Goal: Task Accomplishment & Management: Manage account settings

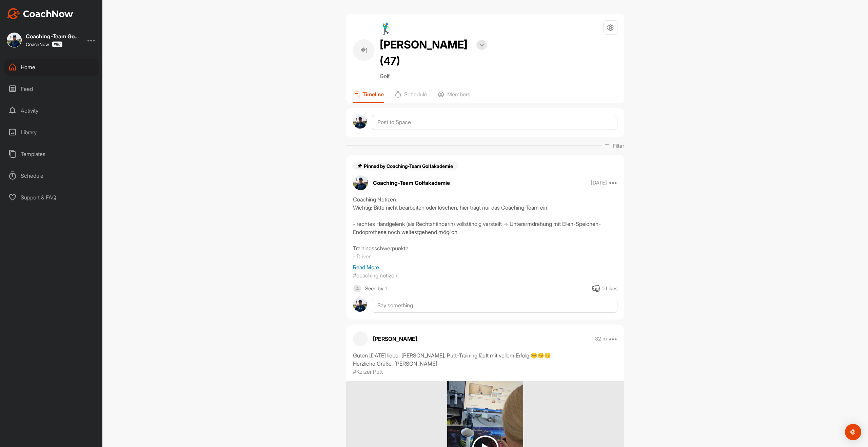
click at [37, 61] on div "Home" at bounding box center [52, 67] width 96 height 17
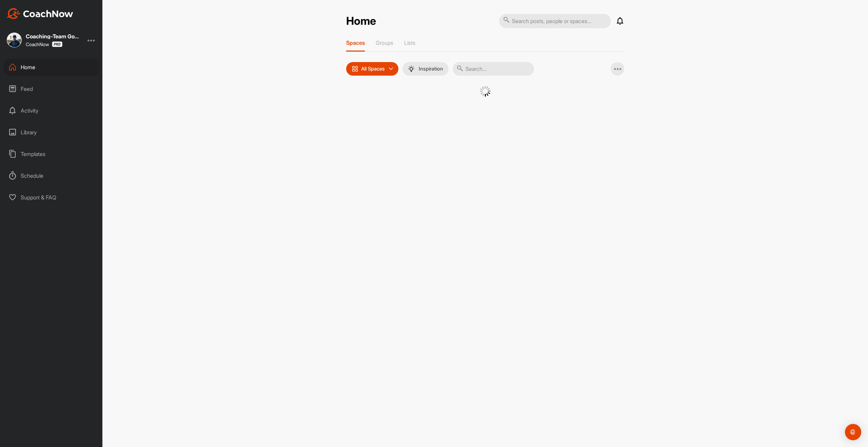
click at [470, 69] on input "text" at bounding box center [493, 69] width 81 height 14
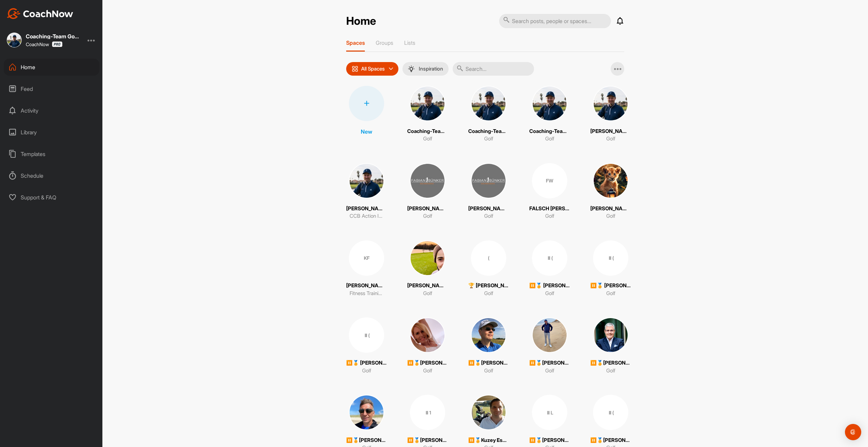
paste input "[PERSON_NAME]"
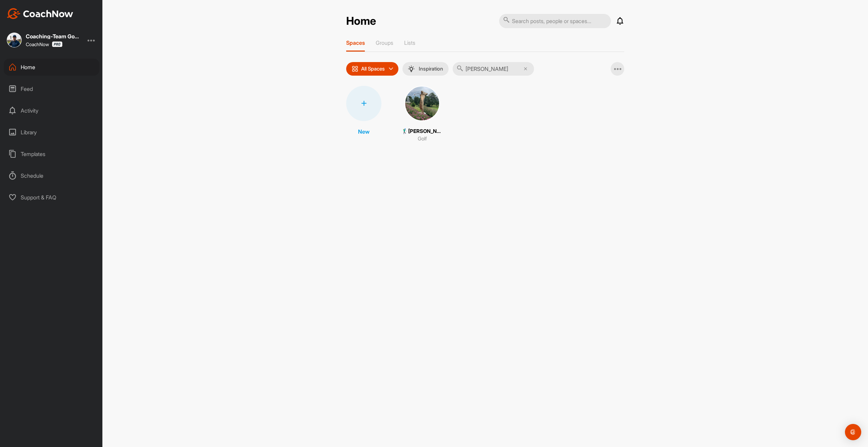
type input "[PERSON_NAME]"
click at [427, 107] on img at bounding box center [422, 103] width 35 height 35
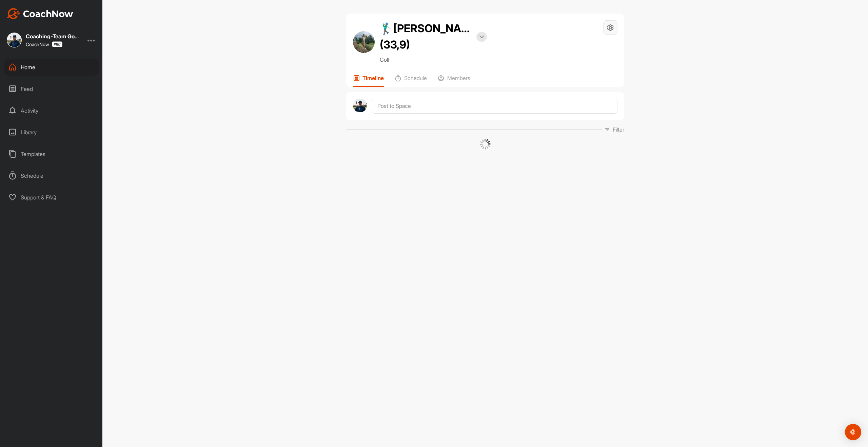
click at [610, 29] on icon at bounding box center [611, 28] width 8 height 8
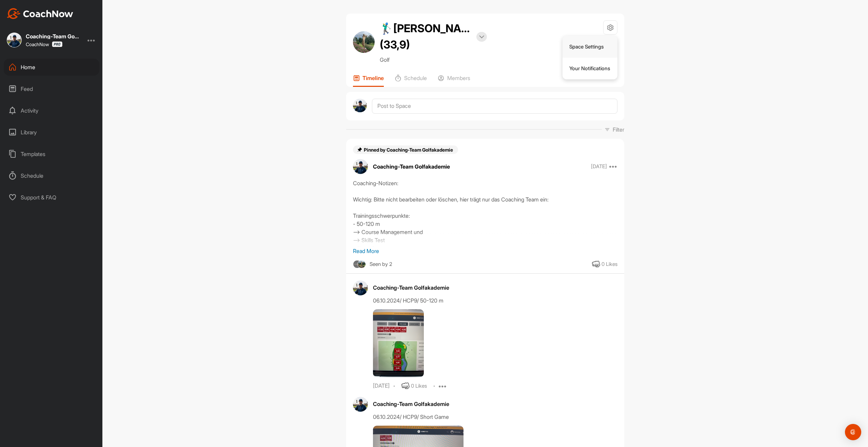
click at [588, 51] on li "Space Settings" at bounding box center [590, 47] width 55 height 22
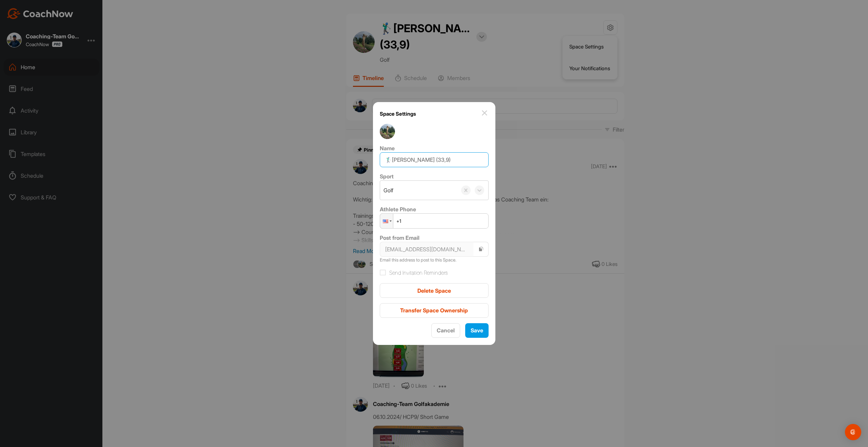
drag, startPoint x: 457, startPoint y: 160, endPoint x: 439, endPoint y: 160, distance: 18.0
click at [439, 160] on input "🏌‍♂[PERSON_NAME] (33,9)" at bounding box center [434, 159] width 109 height 15
drag, startPoint x: 393, startPoint y: 161, endPoint x: 385, endPoint y: 161, distance: 8.1
click at [385, 161] on input "🏌‍♂[PERSON_NAME]" at bounding box center [434, 159] width 109 height 15
type input "[PERSON_NAME]"
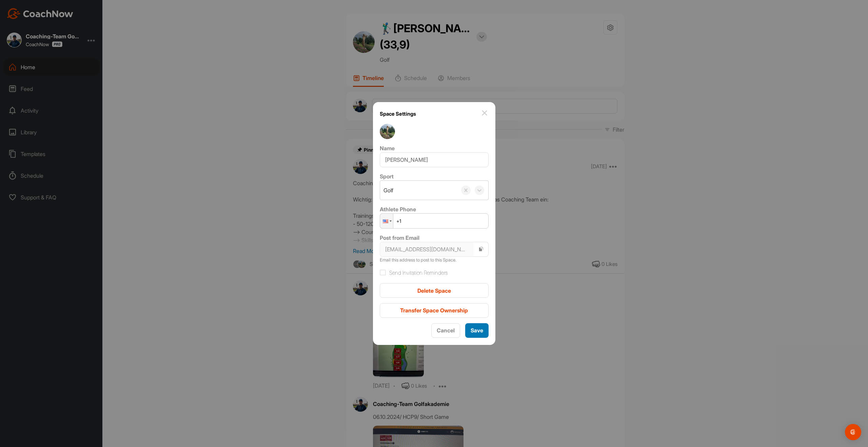
click at [471, 336] on button "Save" at bounding box center [476, 330] width 23 height 15
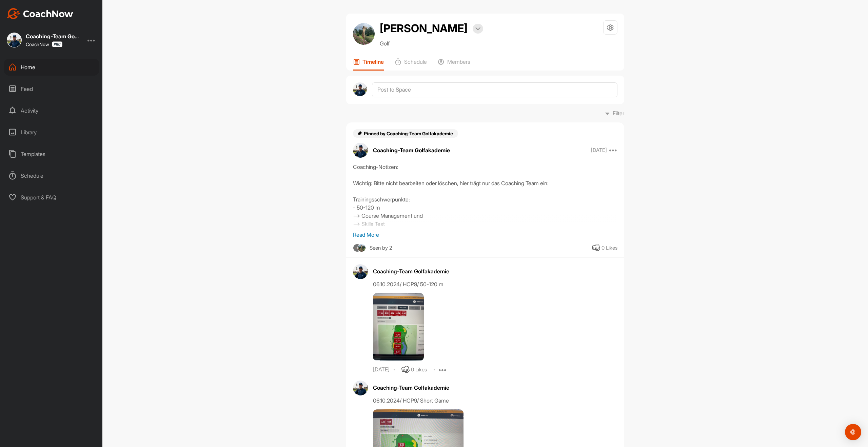
drag, startPoint x: 612, startPoint y: 24, endPoint x: 606, endPoint y: 37, distance: 13.8
click at [612, 24] on icon at bounding box center [611, 28] width 8 height 8
click at [587, 46] on li "Space Settings" at bounding box center [590, 47] width 55 height 22
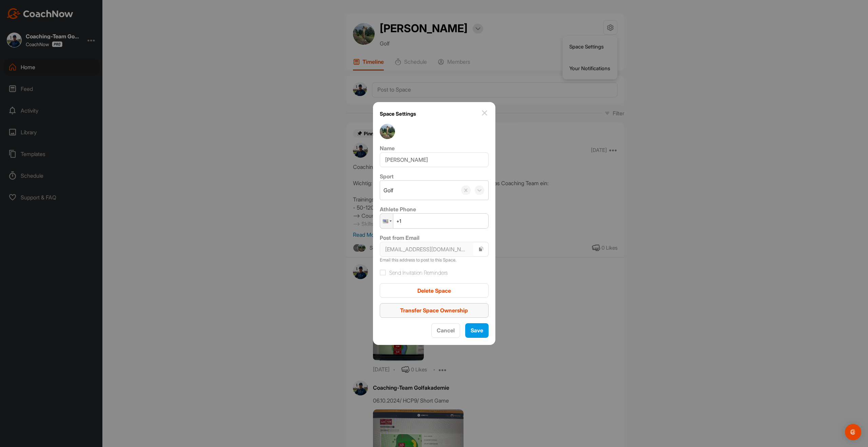
click at [440, 308] on span "Transfer Space Ownership" at bounding box center [434, 310] width 68 height 7
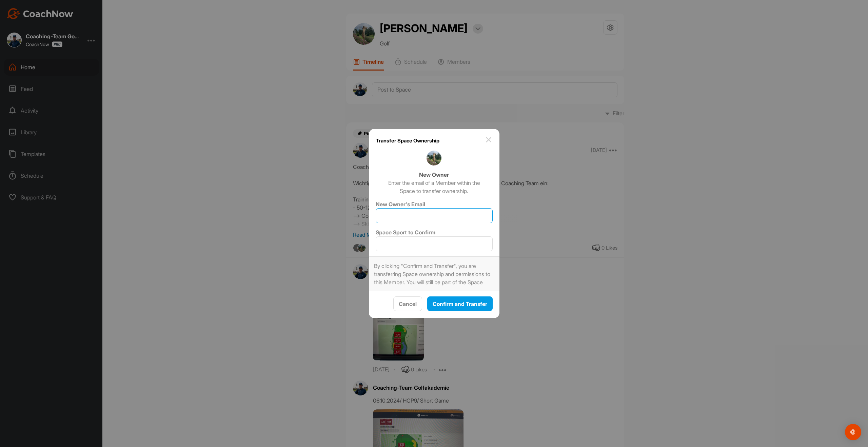
click at [425, 209] on input "New Owner's Email" at bounding box center [434, 215] width 117 height 15
type input "[EMAIL_ADDRESS][DOMAIN_NAME]"
click at [417, 246] on input "Space Sport to Confirm" at bounding box center [434, 243] width 117 height 15
type input "Golf"
click at [451, 306] on span "Confirm and Transfer" at bounding box center [460, 303] width 55 height 7
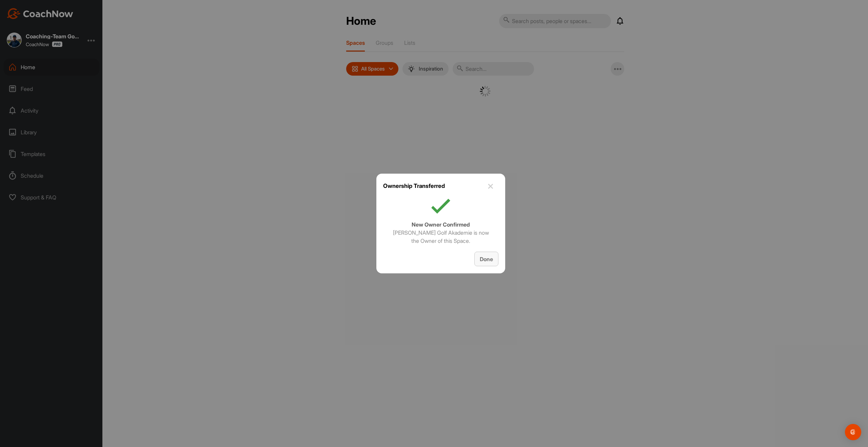
click at [492, 261] on span "Done" at bounding box center [486, 259] width 13 height 7
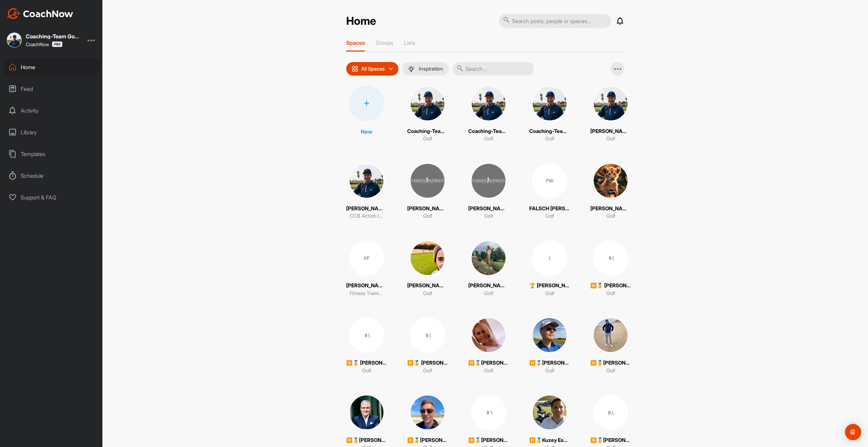
click at [481, 70] on input "text" at bounding box center [493, 69] width 81 height 14
paste input "[PERSON_NAME]"
type input "[PERSON_NAME]"
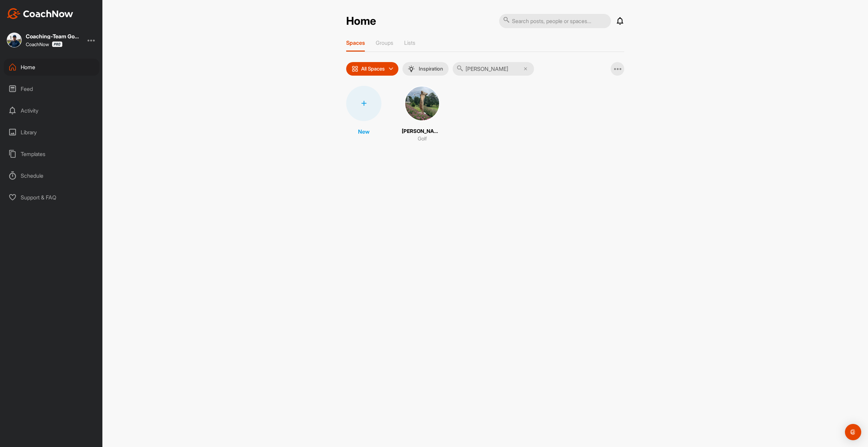
click at [425, 114] on img at bounding box center [422, 103] width 35 height 35
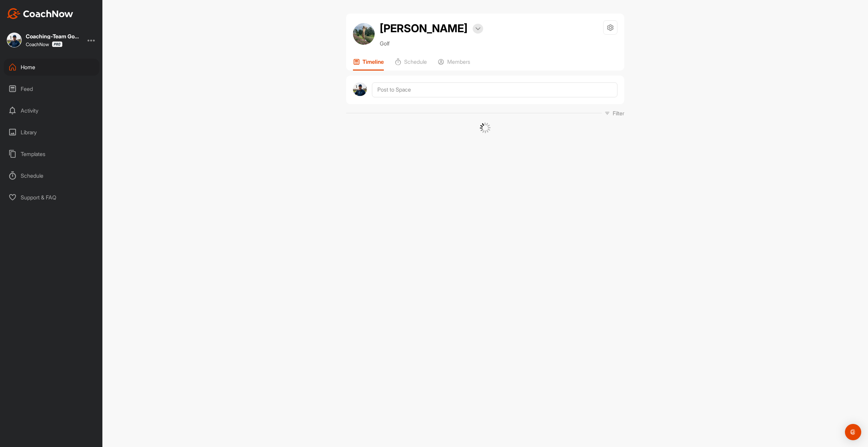
drag, startPoint x: 613, startPoint y: 25, endPoint x: 604, endPoint y: 67, distance: 43.0
click at [613, 25] on icon at bounding box center [611, 28] width 8 height 8
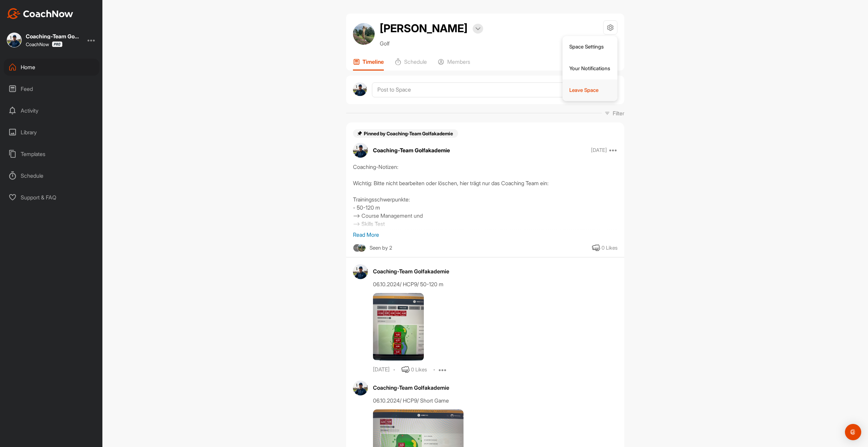
click at [588, 88] on li "Leave Space" at bounding box center [590, 90] width 55 height 22
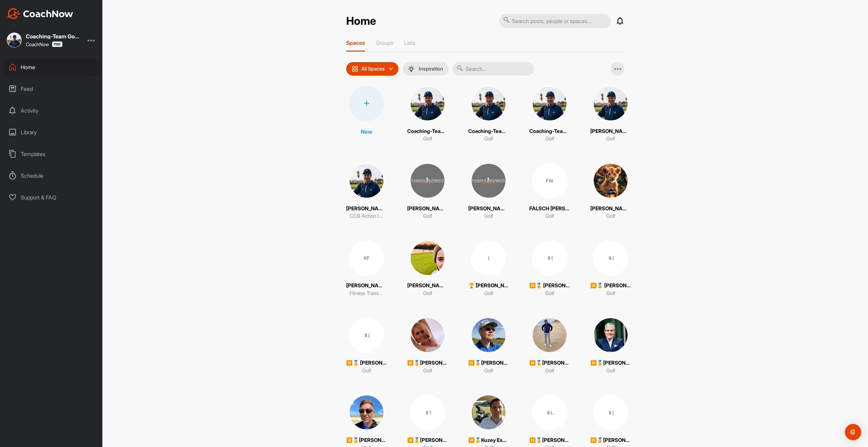
click at [476, 72] on input "text" at bounding box center [493, 69] width 81 height 14
paste input "[PERSON_NAME]"
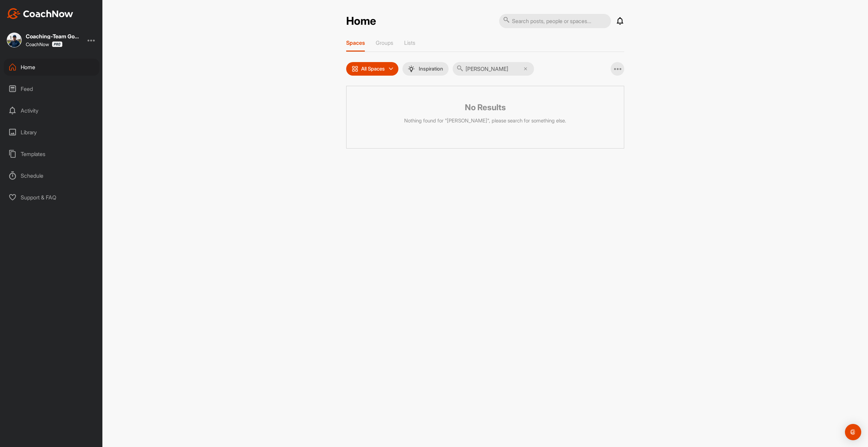
type input "[PERSON_NAME]"
click at [395, 44] on div "Spaces Groups Lists" at bounding box center [485, 45] width 278 height 13
click at [391, 46] on div "Groups" at bounding box center [385, 45] width 18 height 12
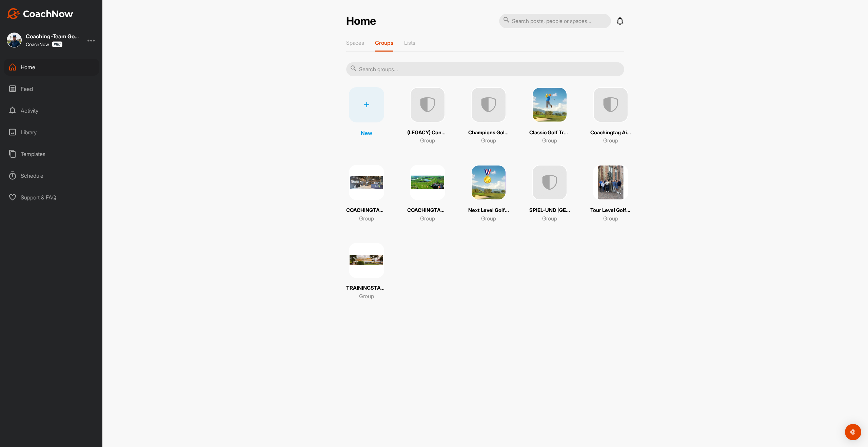
click at [555, 109] on img at bounding box center [549, 104] width 35 height 35
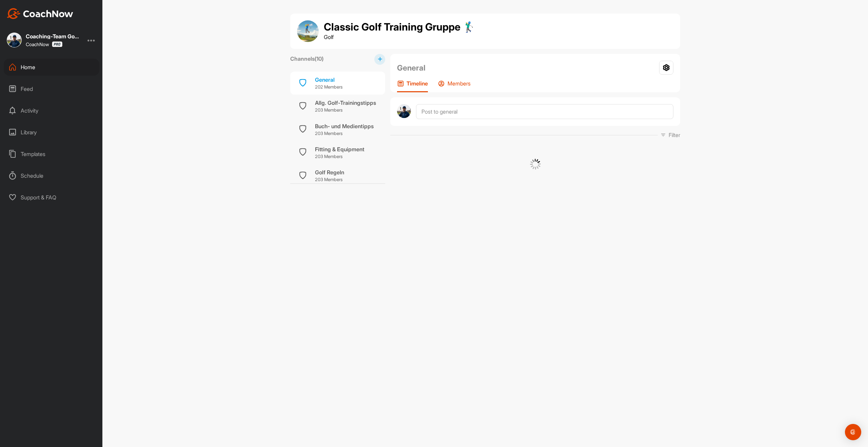
click at [468, 84] on p "Members" at bounding box center [459, 83] width 23 height 7
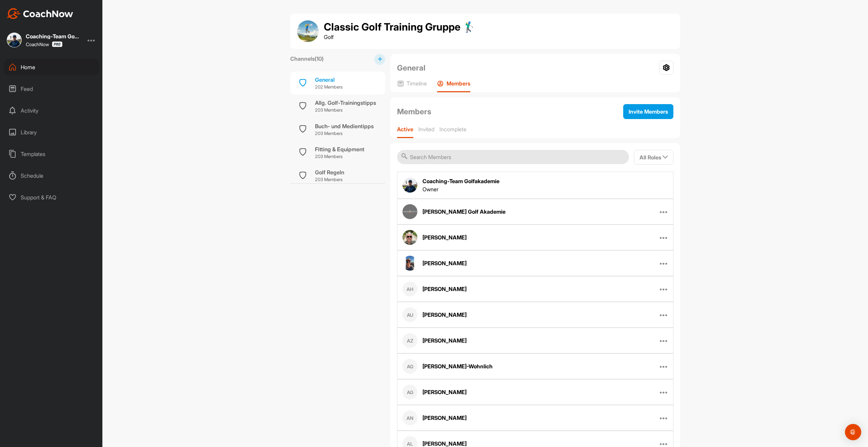
click at [442, 158] on input "text" at bounding box center [513, 157] width 232 height 14
paste input "[PERSON_NAME]"
type input "[PERSON_NAME]"
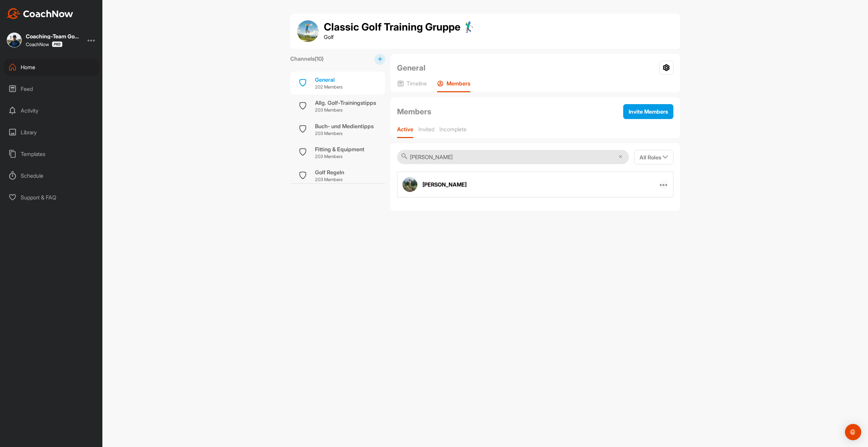
click at [661, 183] on icon at bounding box center [664, 184] width 8 height 8
click at [628, 226] on p "Remove From Group" at bounding box center [637, 227] width 48 height 7
click at [25, 65] on div "Home" at bounding box center [52, 67] width 96 height 17
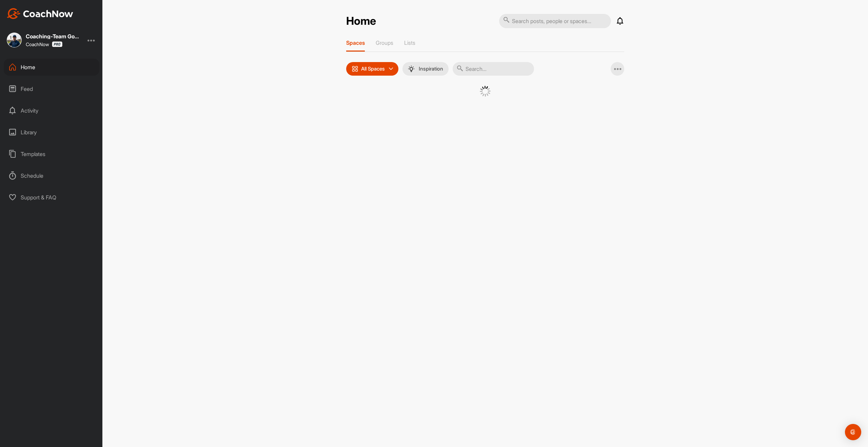
click at [484, 73] on input "text" at bounding box center [493, 69] width 81 height 14
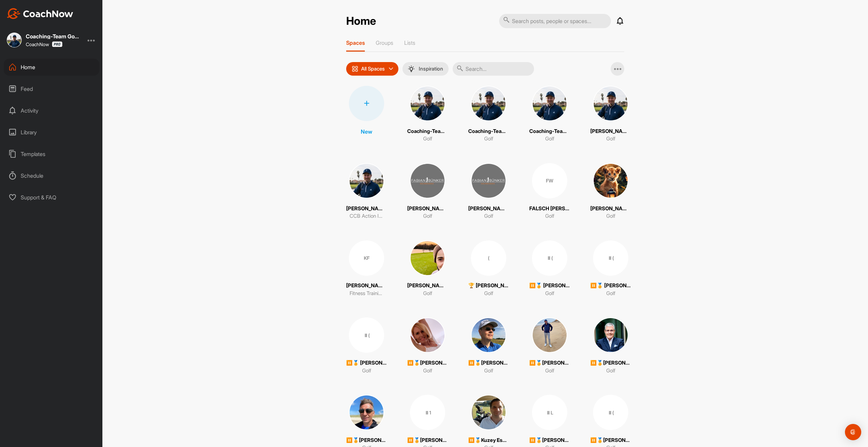
paste input "[PERSON_NAME]"
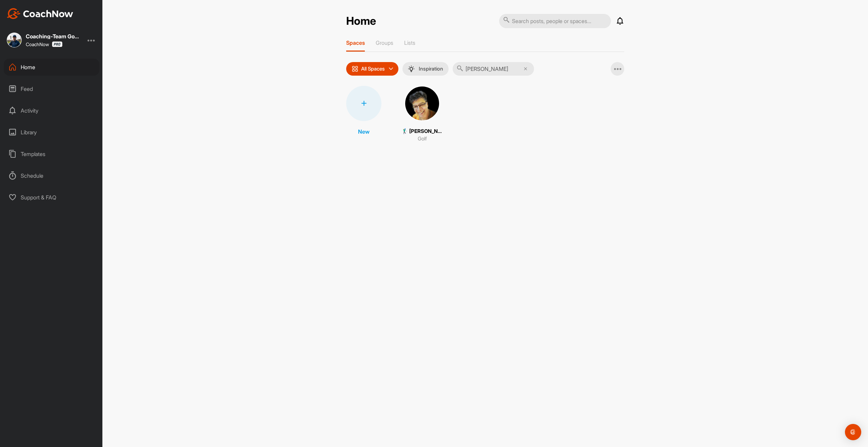
type input "[PERSON_NAME]"
click at [427, 97] on img at bounding box center [422, 103] width 35 height 35
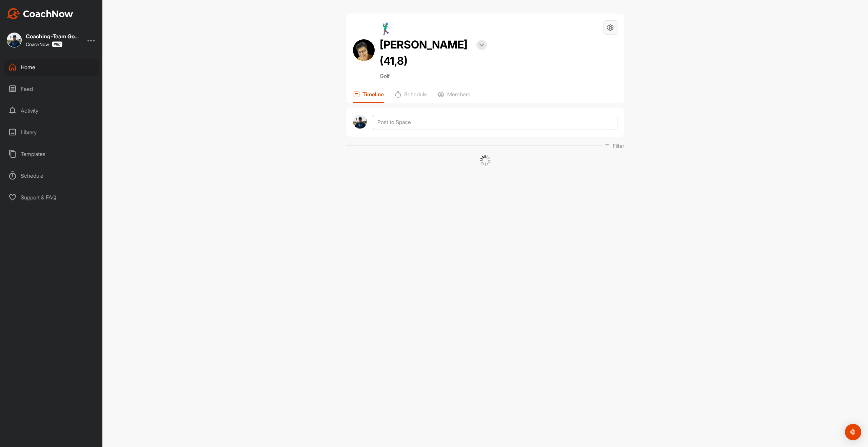
click at [610, 30] on icon at bounding box center [611, 28] width 8 height 8
click at [590, 48] on li "Space Settings" at bounding box center [590, 47] width 55 height 22
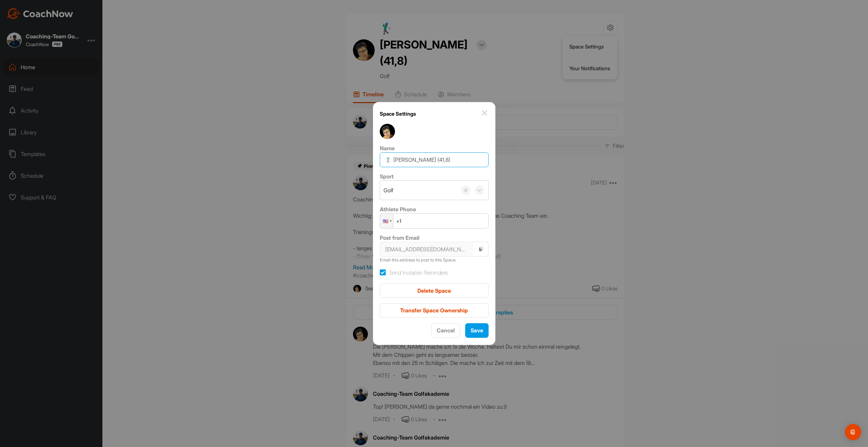
drag, startPoint x: 445, startPoint y: 160, endPoint x: 430, endPoint y: 162, distance: 14.4
click at [430, 162] on input "🏌‍♂ [PERSON_NAME] (41,8)" at bounding box center [434, 159] width 109 height 15
drag, startPoint x: 394, startPoint y: 161, endPoint x: 388, endPoint y: 162, distance: 5.4
click at [389, 162] on input "🏌‍♂ [PERSON_NAME]" at bounding box center [434, 159] width 109 height 15
type input "[PERSON_NAME]"
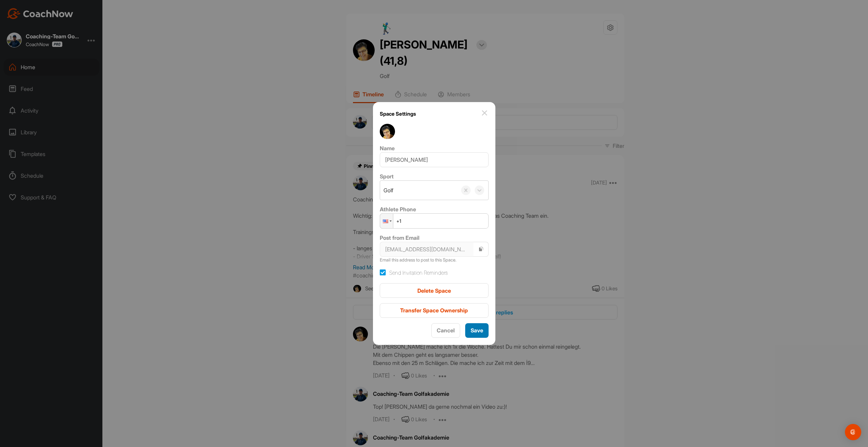
click at [471, 332] on span "Save" at bounding box center [477, 330] width 13 height 7
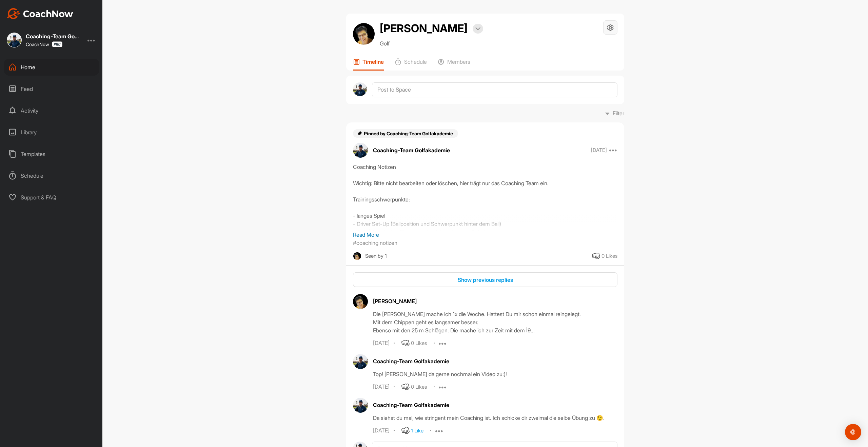
drag, startPoint x: 607, startPoint y: 27, endPoint x: 607, endPoint y: 31, distance: 3.5
click at [607, 27] on icon at bounding box center [611, 28] width 8 height 8
click at [598, 44] on li "Space Settings" at bounding box center [590, 47] width 55 height 22
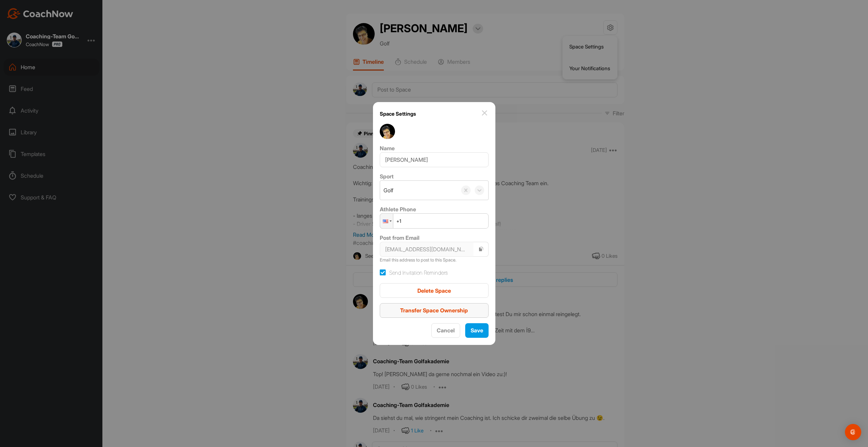
click at [434, 310] on span "Transfer Space Ownership" at bounding box center [434, 310] width 68 height 7
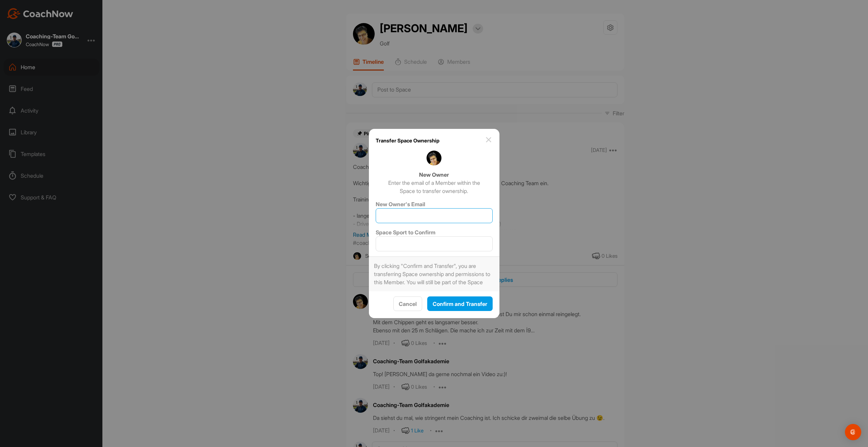
drag, startPoint x: 428, startPoint y: 209, endPoint x: 428, endPoint y: 218, distance: 8.8
click at [428, 210] on input "New Owner's Email" at bounding box center [434, 215] width 117 height 15
type input "[EMAIL_ADDRESS][DOMAIN_NAME]"
click at [426, 238] on input "Space Sport to Confirm" at bounding box center [434, 243] width 117 height 15
type input "Golf"
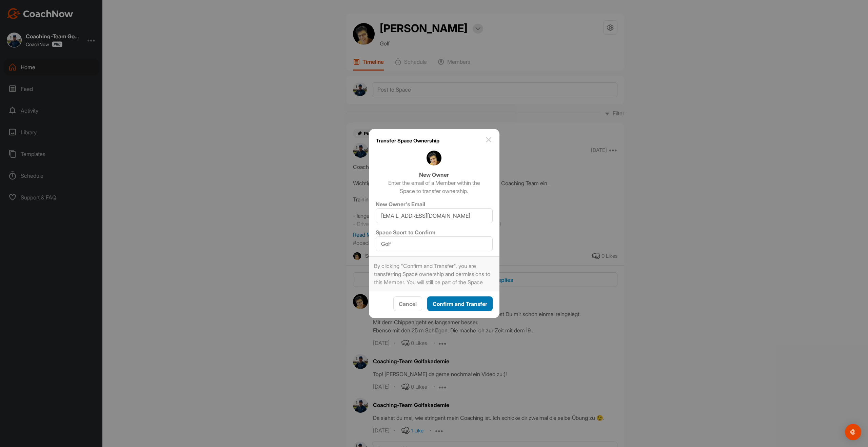
click at [443, 307] on span "Confirm and Transfer" at bounding box center [460, 303] width 55 height 7
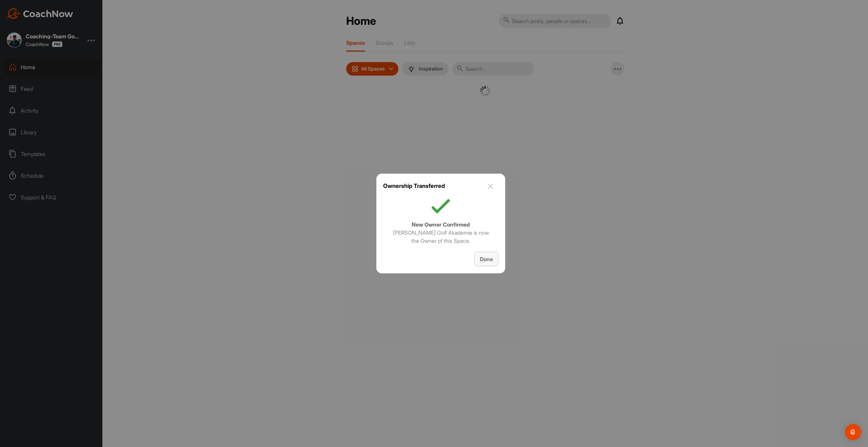
click at [490, 262] on span "Done" at bounding box center [486, 259] width 13 height 7
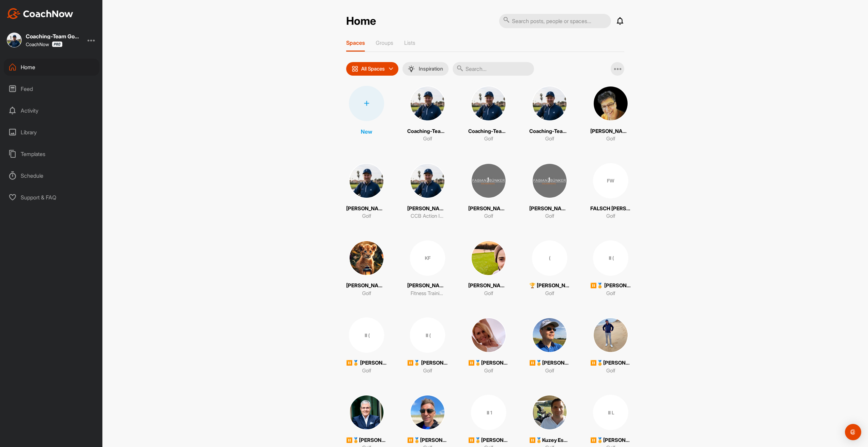
click at [496, 68] on input "text" at bounding box center [493, 69] width 81 height 14
paste input "[PERSON_NAME]"
type input "[PERSON_NAME]"
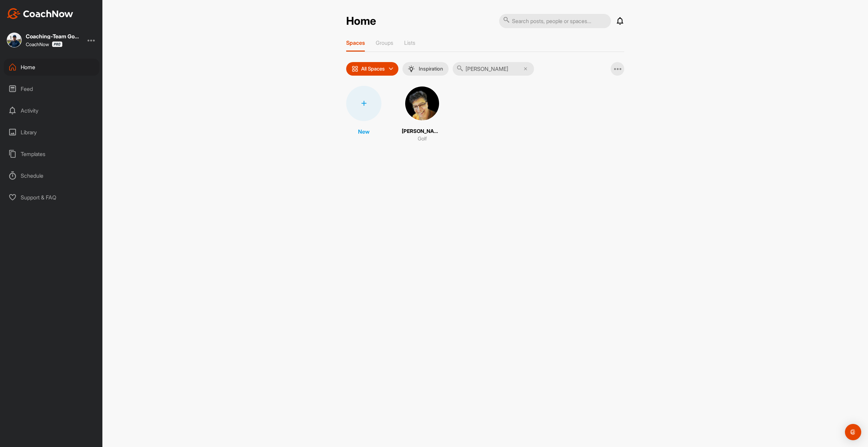
click at [418, 105] on img at bounding box center [422, 103] width 35 height 35
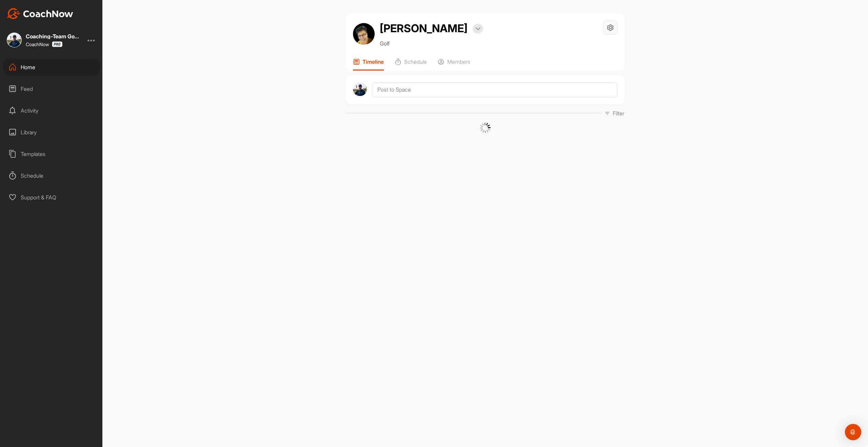
click at [614, 27] on icon at bounding box center [611, 28] width 8 height 8
click at [602, 86] on li "Leave Space" at bounding box center [590, 90] width 55 height 22
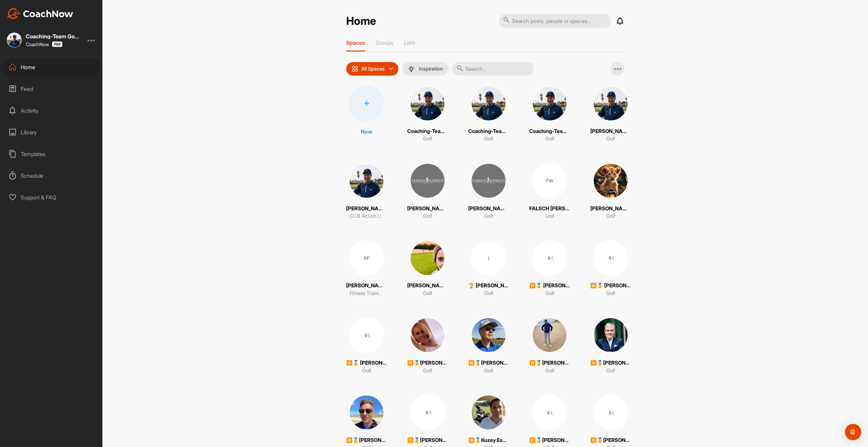
click at [484, 75] on input "text" at bounding box center [493, 69] width 81 height 14
paste input "[PERSON_NAME]"
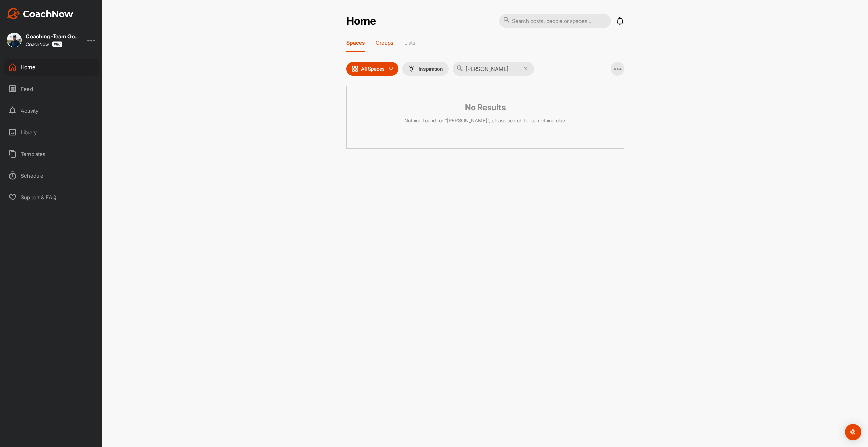
type input "[PERSON_NAME]"
click at [393, 44] on p "Groups" at bounding box center [385, 42] width 18 height 7
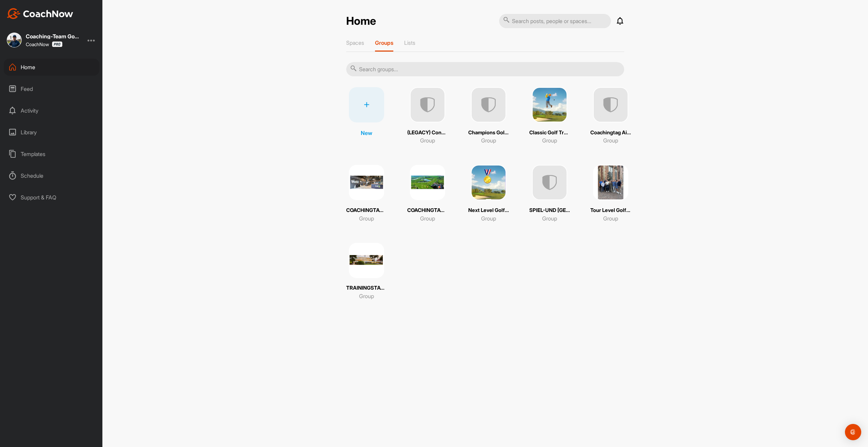
click at [553, 107] on img at bounding box center [549, 104] width 35 height 35
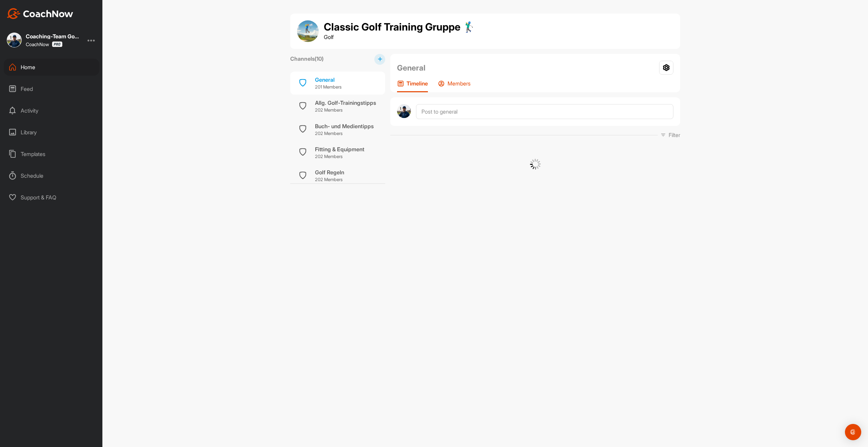
click at [452, 83] on p "Members" at bounding box center [459, 83] width 23 height 7
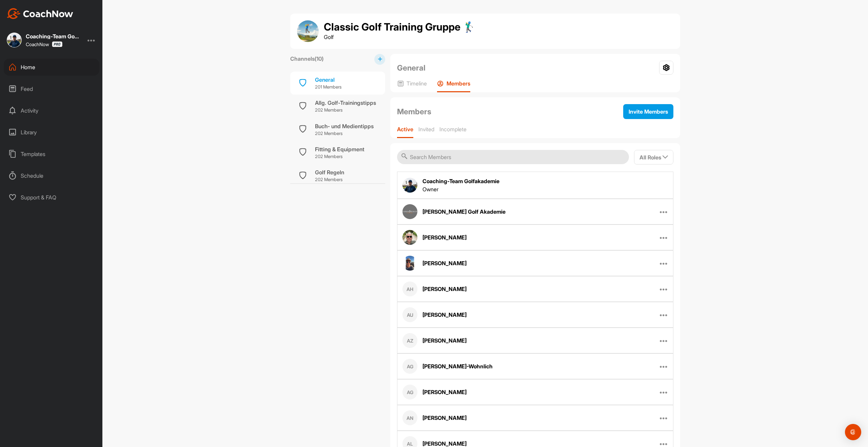
click at [452, 158] on input "text" at bounding box center [513, 157] width 232 height 14
paste input "[PERSON_NAME]"
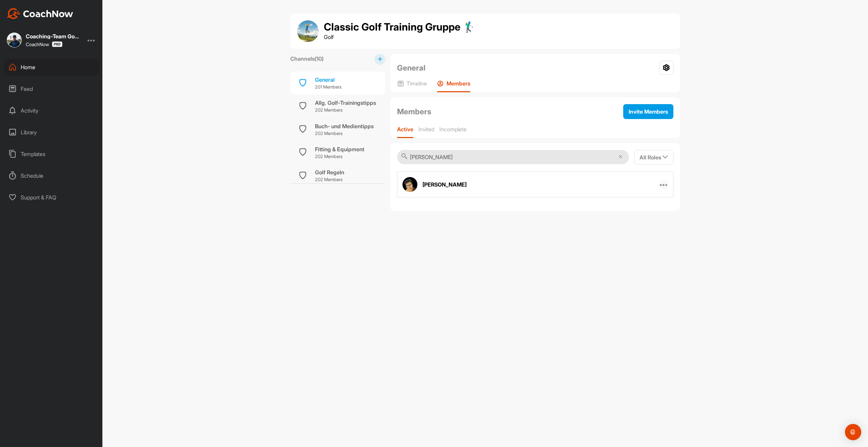
type input "[PERSON_NAME]"
click at [664, 186] on icon at bounding box center [664, 184] width 8 height 8
click at [643, 225] on p "Remove From Group" at bounding box center [637, 227] width 48 height 7
click at [31, 72] on div "Home" at bounding box center [52, 67] width 96 height 17
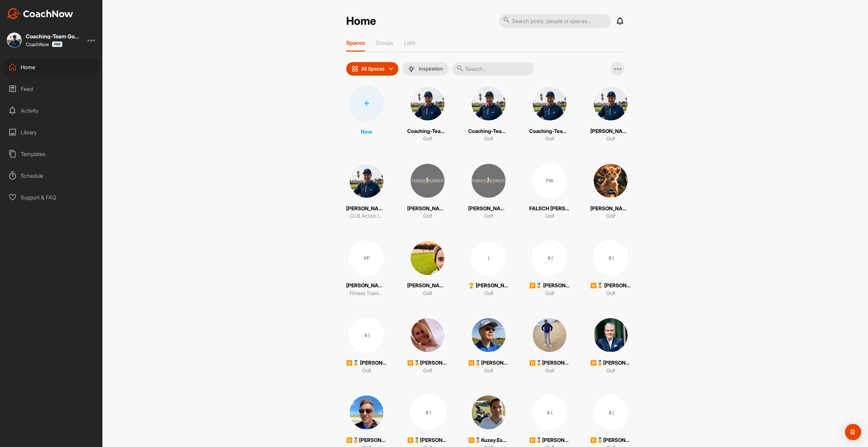
click at [482, 70] on input "text" at bounding box center [493, 69] width 81 height 14
type input "v"
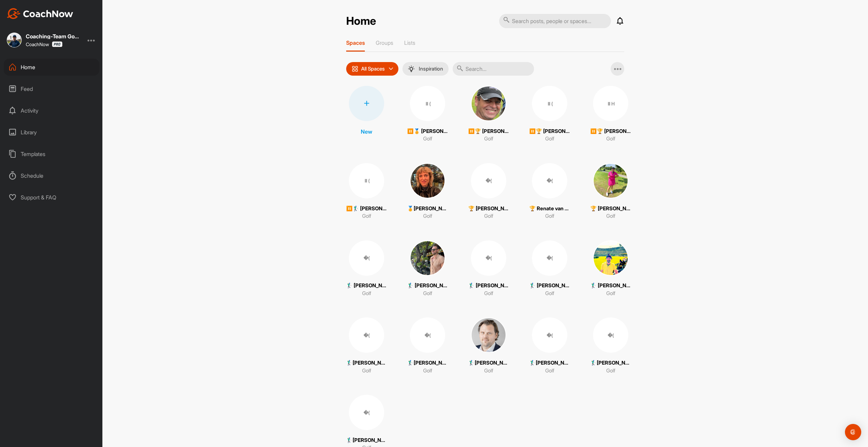
paste input "[PERSON_NAME]"
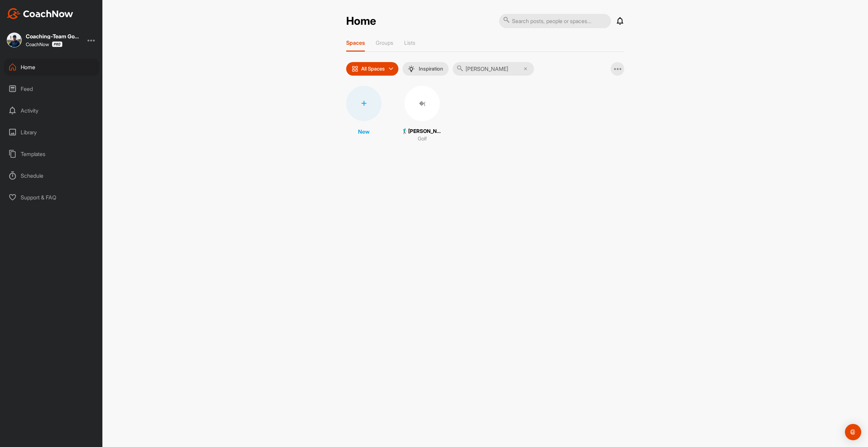
type input "[PERSON_NAME]"
click at [414, 107] on div "�(" at bounding box center [422, 103] width 35 height 35
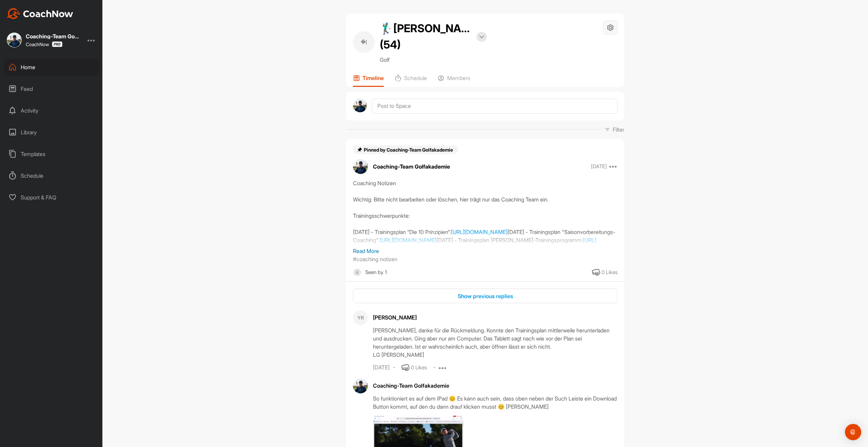
click at [610, 26] on icon at bounding box center [611, 28] width 8 height 8
click at [592, 45] on li "Space Settings" at bounding box center [590, 47] width 55 height 22
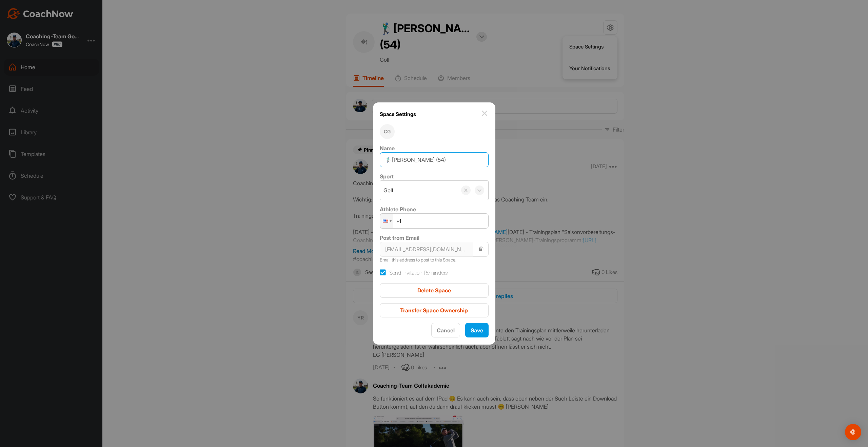
drag, startPoint x: 449, startPoint y: 162, endPoint x: 438, endPoint y: 162, distance: 10.5
click at [438, 162] on input "🏌‍♂[PERSON_NAME] (54)" at bounding box center [434, 159] width 109 height 15
drag, startPoint x: 394, startPoint y: 160, endPoint x: 389, endPoint y: 160, distance: 5.1
click at [389, 160] on input "🏌‍♂[PERSON_NAME]" at bounding box center [434, 159] width 109 height 15
type input "[PERSON_NAME]"
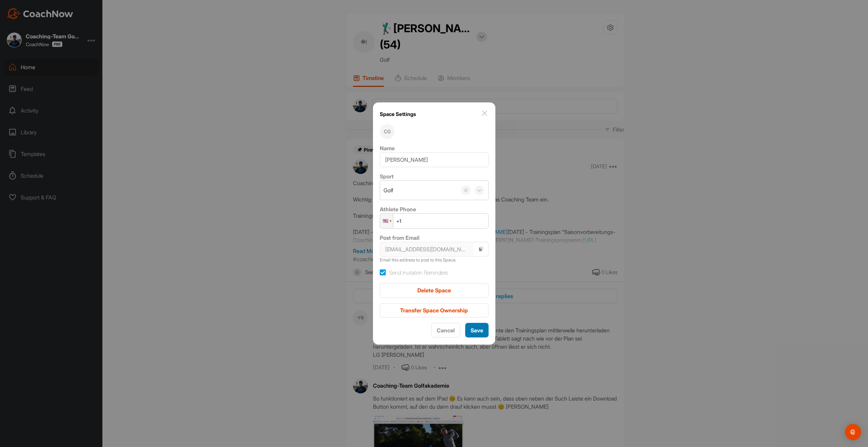
click at [471, 333] on span "Save" at bounding box center [477, 330] width 13 height 7
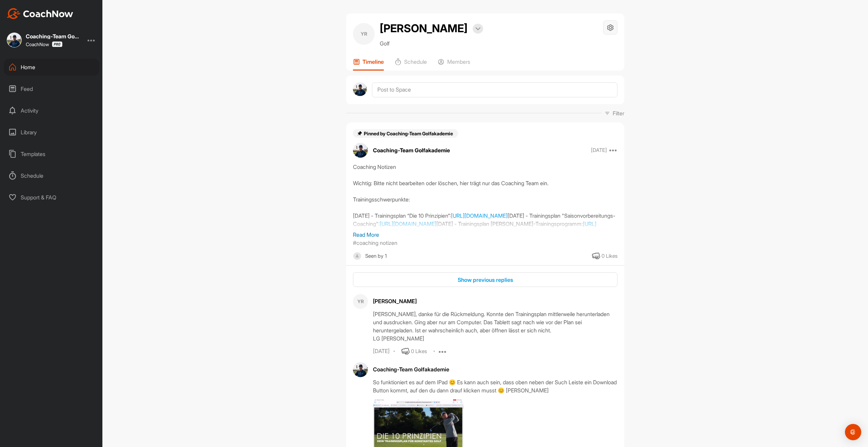
drag, startPoint x: 606, startPoint y: 26, endPoint x: 607, endPoint y: 33, distance: 6.5
click at [607, 26] on icon at bounding box center [611, 28] width 8 height 8
click at [596, 46] on li "Space Settings" at bounding box center [590, 47] width 55 height 22
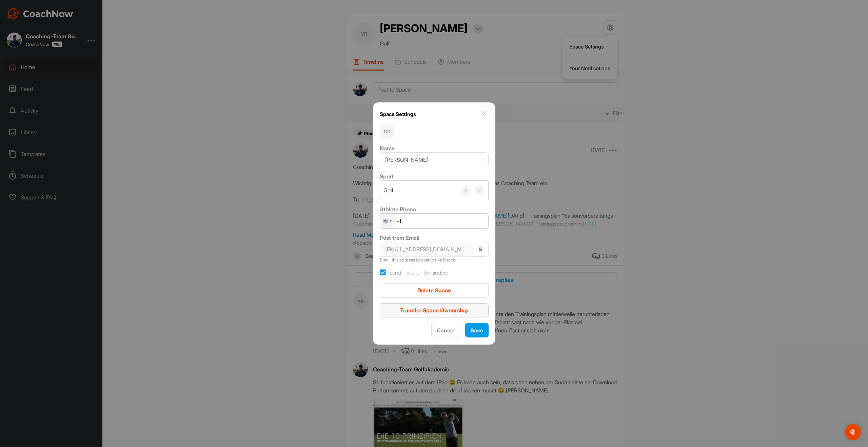
click at [432, 313] on span "Transfer Space Ownership" at bounding box center [434, 310] width 68 height 7
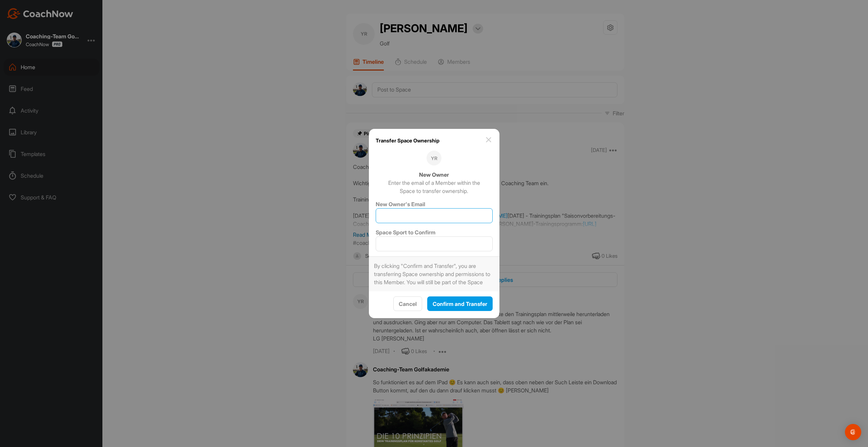
drag, startPoint x: 427, startPoint y: 206, endPoint x: 427, endPoint y: 210, distance: 4.1
click at [427, 208] on input "New Owner's Email" at bounding box center [434, 215] width 117 height 15
type input "[EMAIL_ADDRESS][DOMAIN_NAME]"
click at [421, 241] on input "Space Sport to Confirm" at bounding box center [434, 243] width 117 height 15
type input "Golf"
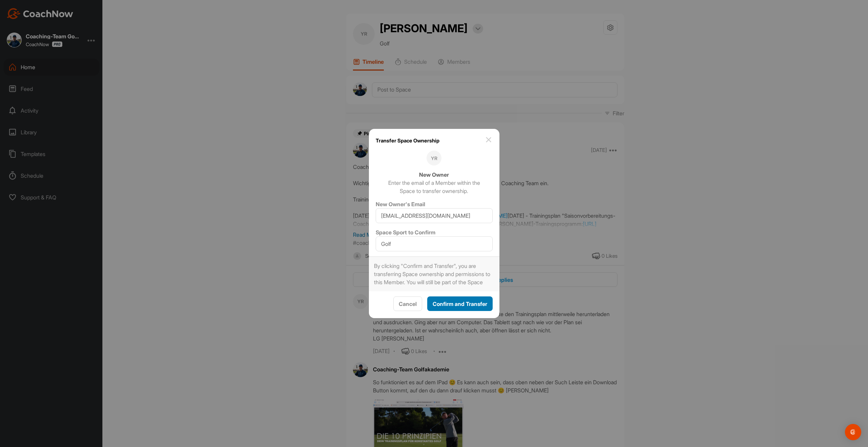
click at [459, 307] on span "Confirm and Transfer" at bounding box center [460, 303] width 55 height 7
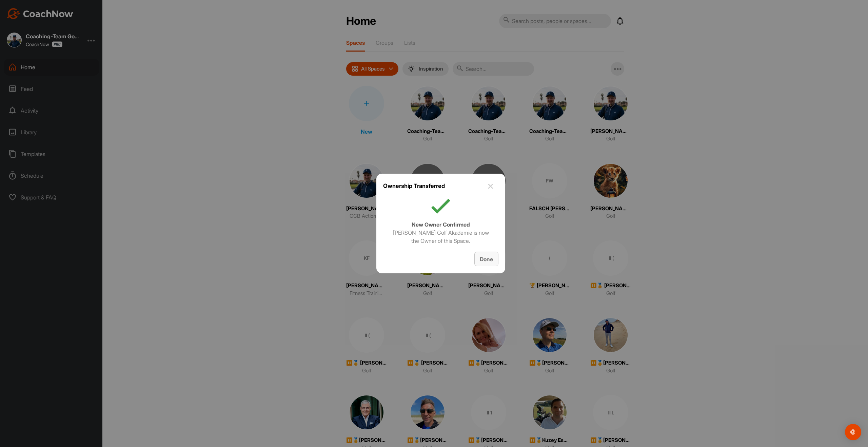
click at [489, 260] on span "Done" at bounding box center [486, 259] width 13 height 7
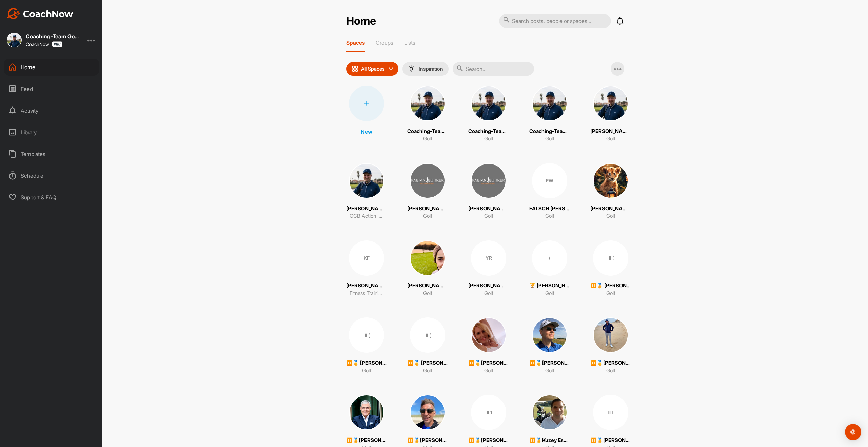
click at [498, 73] on input "text" at bounding box center [493, 69] width 81 height 14
paste input "[PERSON_NAME]"
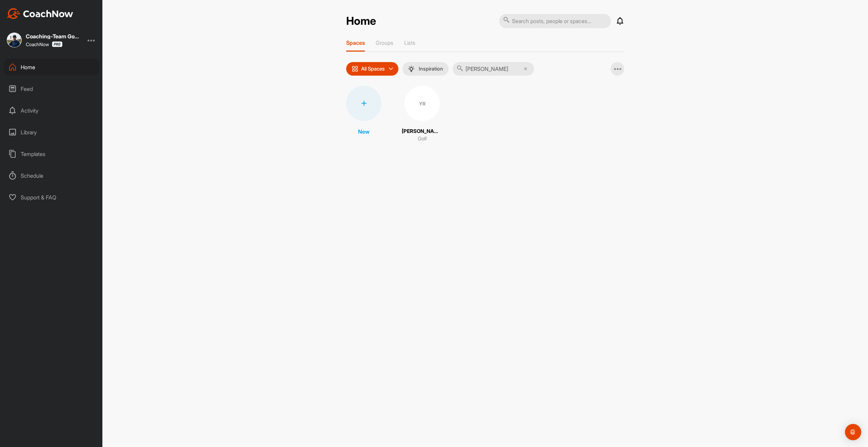
type input "[PERSON_NAME]"
click at [422, 102] on div "YR" at bounding box center [422, 103] width 35 height 35
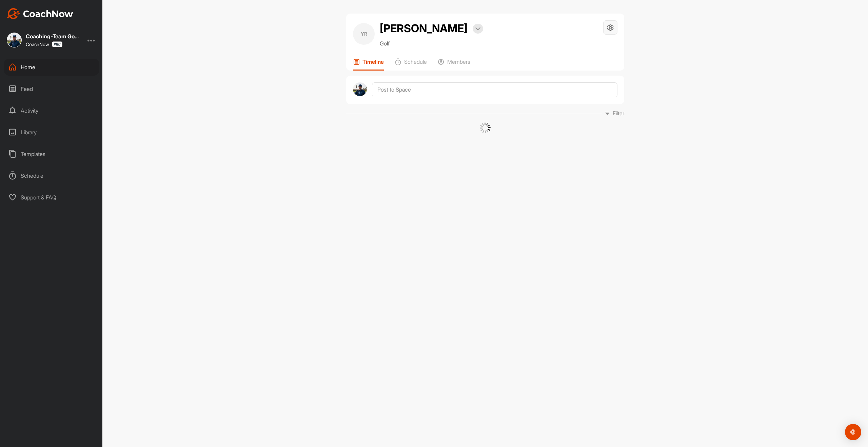
click at [608, 31] on div at bounding box center [610, 27] width 14 height 14
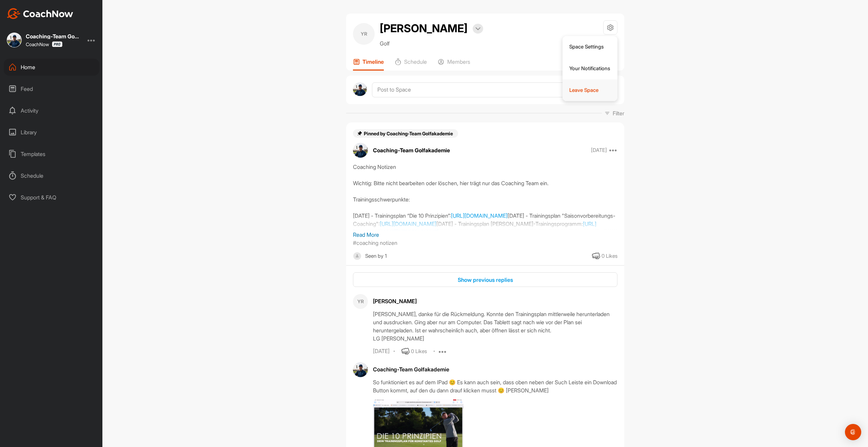
click at [596, 86] on li "Leave Space" at bounding box center [590, 90] width 55 height 22
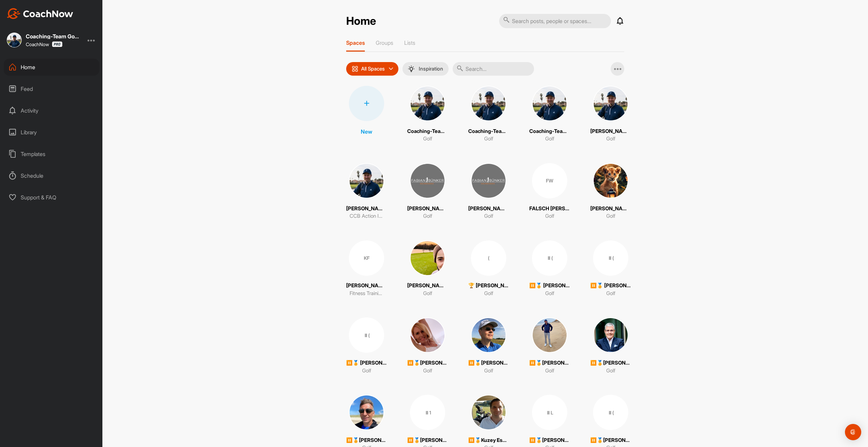
click at [481, 72] on input "text" at bounding box center [493, 69] width 81 height 14
paste input "[PERSON_NAME]"
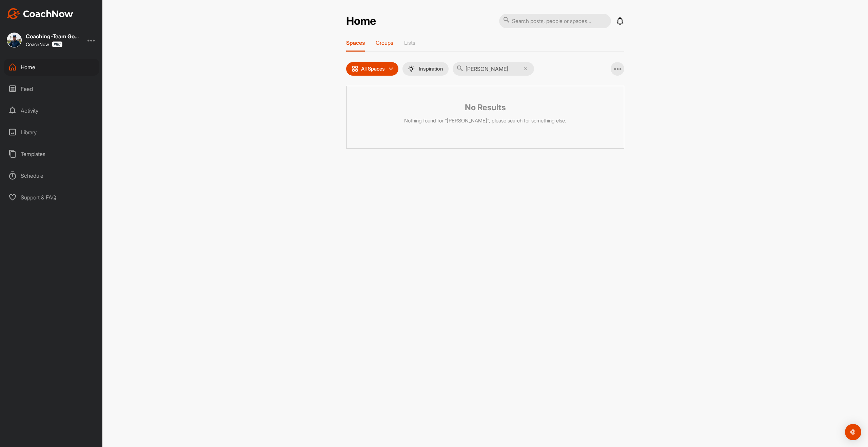
type input "[PERSON_NAME]"
click at [387, 44] on p "Groups" at bounding box center [385, 42] width 18 height 7
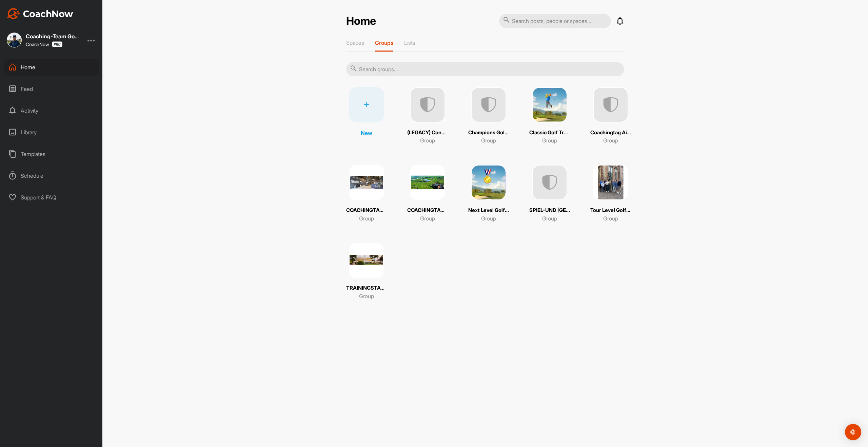
click at [538, 107] on img at bounding box center [549, 104] width 35 height 35
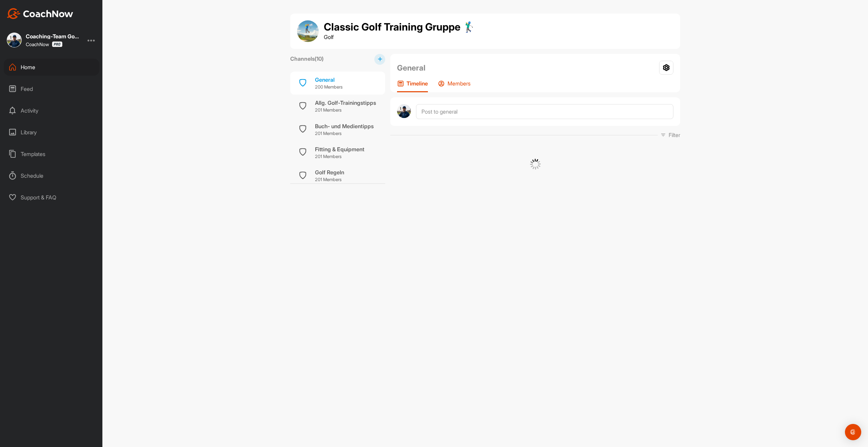
click at [460, 83] on p "Members" at bounding box center [459, 83] width 23 height 7
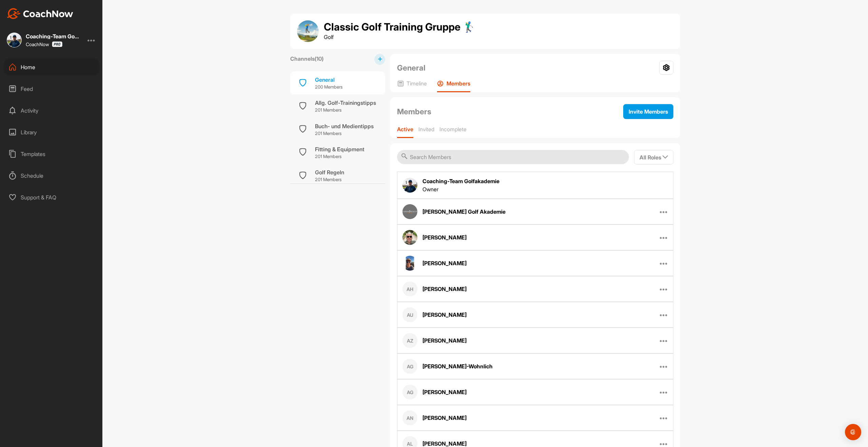
click at [451, 154] on input "text" at bounding box center [513, 157] width 232 height 14
paste input "[PERSON_NAME]"
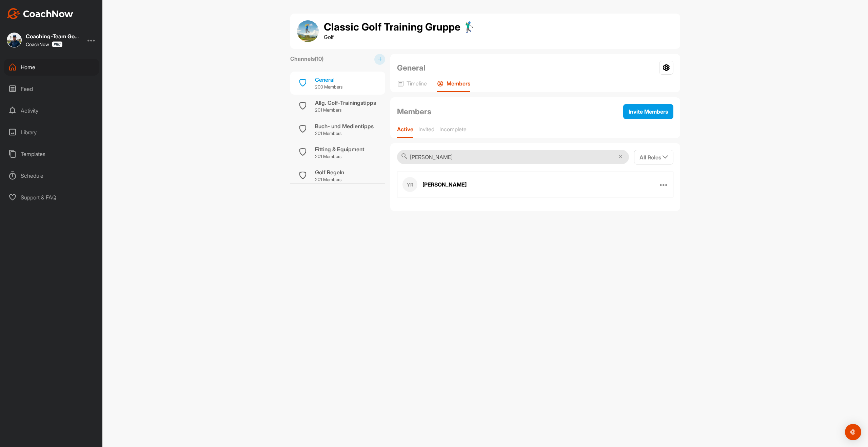
type input "[PERSON_NAME]"
click at [668, 183] on div "YR [PERSON_NAME] Edit Member Remove From Group" at bounding box center [535, 185] width 276 height 26
click at [668, 184] on div "YR [PERSON_NAME] Edit Member Remove From Group" at bounding box center [535, 185] width 276 height 26
click at [668, 184] on icon at bounding box center [664, 184] width 8 height 8
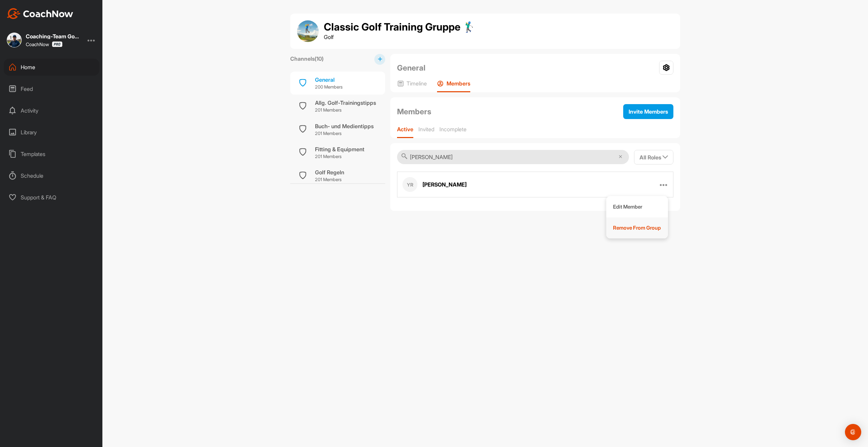
click at [654, 224] on p "Remove From Group" at bounding box center [637, 227] width 48 height 7
